Goal: Information Seeking & Learning: Learn about a topic

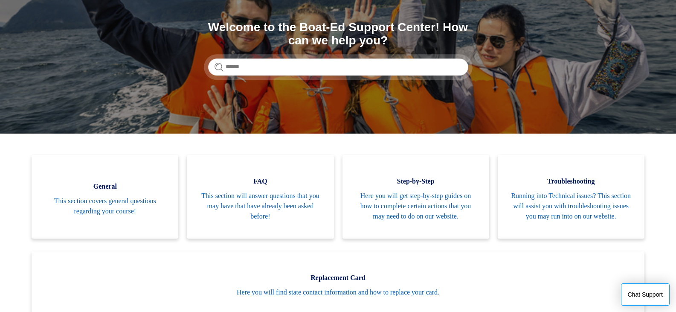
scroll to position [128, 0]
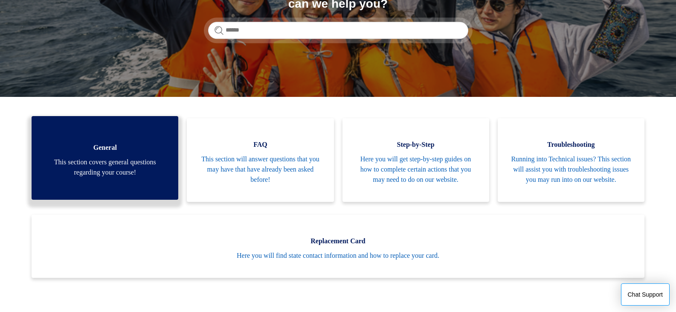
click at [96, 166] on span "This section covers general questions regarding your course!" at bounding box center [104, 167] width 121 height 20
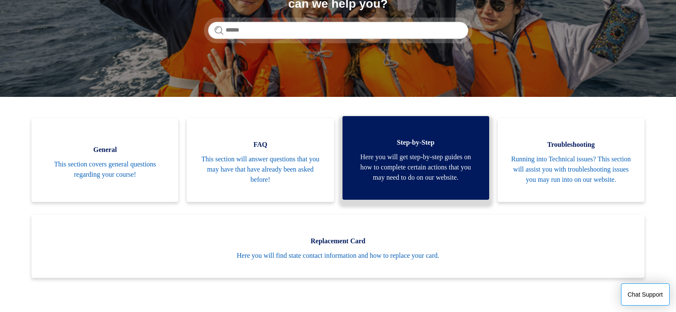
click at [413, 166] on span "Here you will get step-by-step guides on how to complete certain actions that y…" at bounding box center [415, 167] width 121 height 31
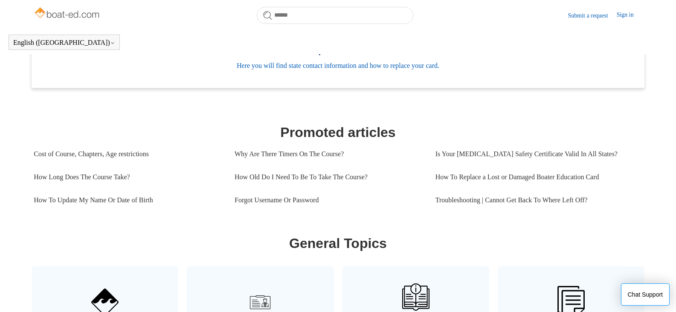
scroll to position [317, 0]
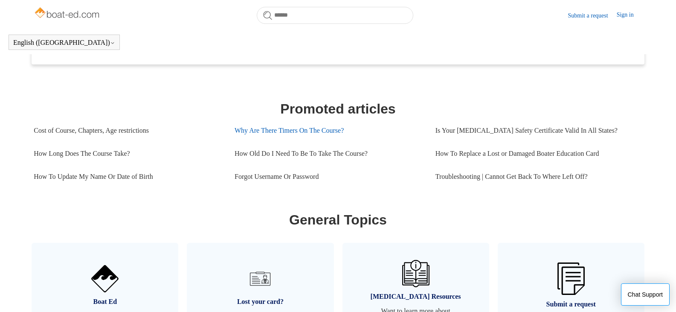
click at [298, 142] on link "Why Are There Timers On The Course?" at bounding box center [329, 130] width 188 height 23
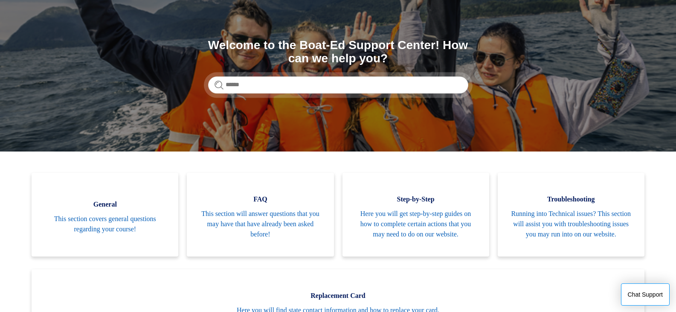
scroll to position [43, 0]
